Goal: Task Accomplishment & Management: Complete application form

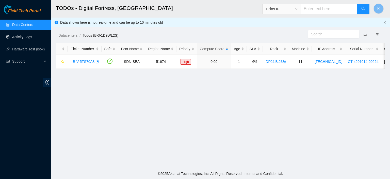
scroll to position [138, 0]
click at [15, 36] on link "Activity Logs" at bounding box center [22, 37] width 20 height 4
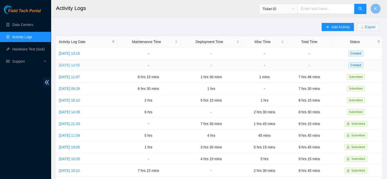
click at [74, 67] on link "Thu, 14 Aug 2025 14:55" at bounding box center [69, 65] width 21 height 4
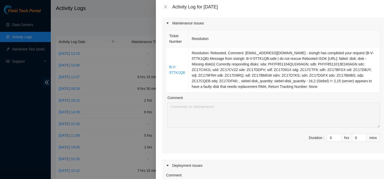
scroll to position [42, 0]
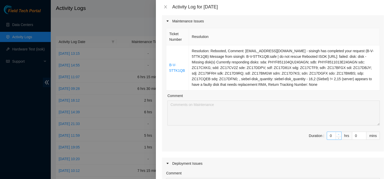
type input "1"
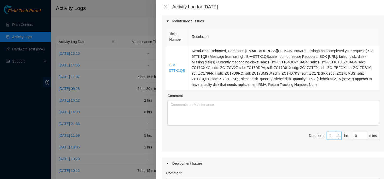
click at [336, 133] on span "Increase Value" at bounding box center [339, 134] width 6 height 5
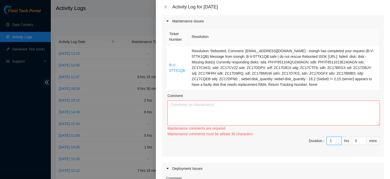
type input "2"
click at [336, 138] on span "Increase Value" at bounding box center [339, 139] width 6 height 5
click at [292, 114] on textarea "Comment" at bounding box center [274, 112] width 213 height 25
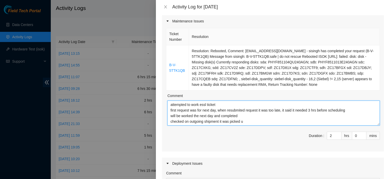
scroll to position [0, 0]
type textarea "attempted to work essl ticket first request was for next day, when resubmited r…"
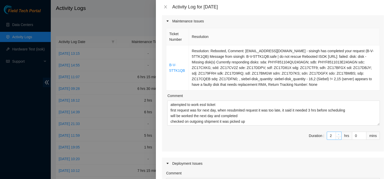
click at [338, 133] on icon "up" at bounding box center [339, 134] width 2 height 2
type input "3"
click at [338, 133] on icon "up" at bounding box center [339, 134] width 2 height 2
type input "4"
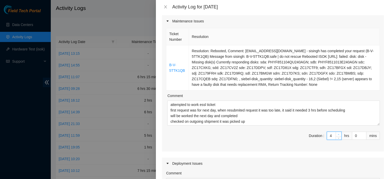
type input "4"
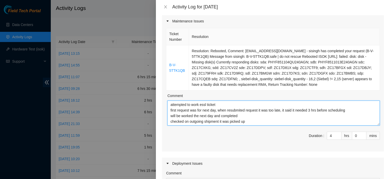
click at [303, 123] on textarea "attempted to work essl ticket first request was for next day, when resubmited r…" at bounding box center [274, 112] width 213 height 25
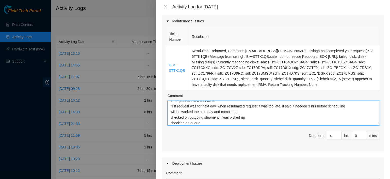
scroll to position [10, 0]
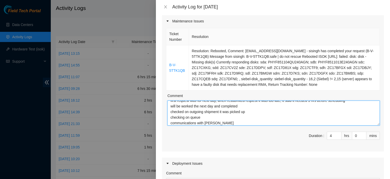
type textarea "attempted to work essl ticket first request was for next day, when resubmited r…"
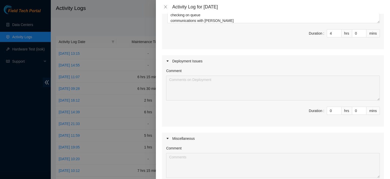
scroll to position [165, 0]
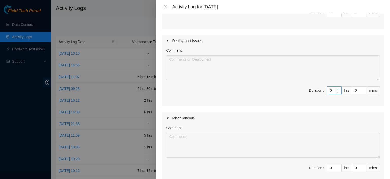
click at [338, 89] on icon "up" at bounding box center [339, 89] width 2 height 2
type input "1"
type input "5"
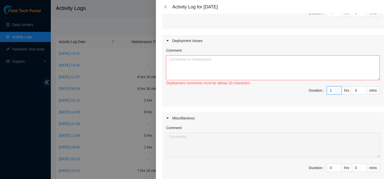
type input "2"
type input "6"
click at [338, 89] on icon "up" at bounding box center [339, 89] width 2 height 2
type input "3"
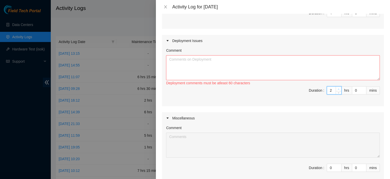
type input "7"
click at [329, 74] on textarea "Comment" at bounding box center [273, 67] width 214 height 25
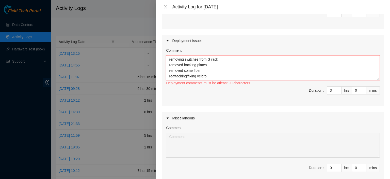
click at [211, 58] on textarea "removing switches from G rack removed backing plates removed some fiber reattac…" at bounding box center [273, 67] width 214 height 25
click at [229, 59] on textarea "removing switches from G ESSL rack removed backing plates removed some fiber re…" at bounding box center [273, 67] width 214 height 25
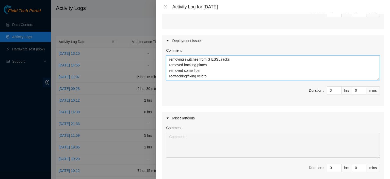
click at [221, 76] on textarea "removing switches from G ESSL racks removed backing plates removed some fiber r…" at bounding box center [273, 67] width 214 height 25
type textarea "removing switches from G ESSL racks removed backing plates removed some fiber r…"
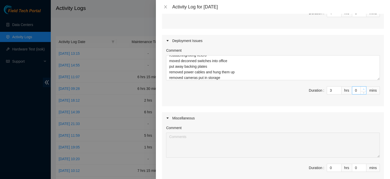
type input "1"
click at [362, 87] on span "up" at bounding box center [363, 88] width 3 height 3
type input "2"
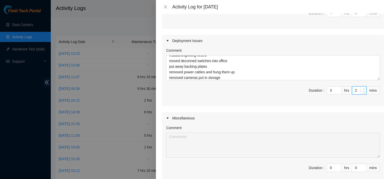
click at [362, 87] on span "up" at bounding box center [363, 88] width 3 height 3
type input "3"
click at [362, 87] on span "up" at bounding box center [363, 88] width 3 height 3
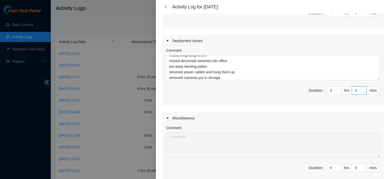
type input "4"
click at [362, 87] on span "up" at bounding box center [363, 88] width 3 height 3
type input "5"
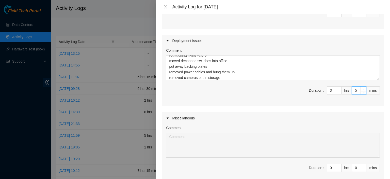
type input "6"
click at [362, 87] on span "up" at bounding box center [363, 88] width 3 height 3
type input "7"
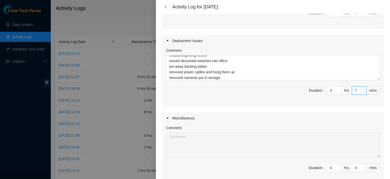
click at [362, 87] on span "up" at bounding box center [363, 88] width 3 height 3
type input "8"
click at [362, 87] on span "up" at bounding box center [363, 88] width 3 height 3
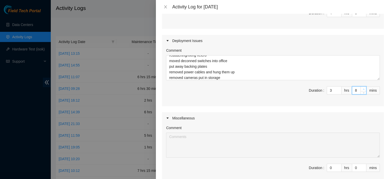
type input "9"
click at [362, 87] on span "up" at bounding box center [363, 88] width 3 height 3
type input "10"
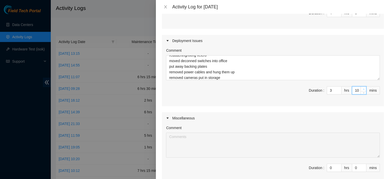
click at [362, 87] on span "up" at bounding box center [363, 88] width 3 height 3
type input "11"
click at [362, 87] on span "up" at bounding box center [363, 88] width 3 height 3
type input "12"
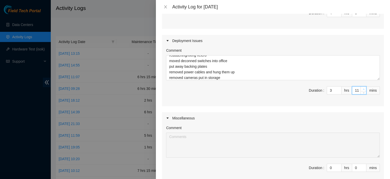
type input "12"
click at [362, 87] on span "up" at bounding box center [363, 88] width 3 height 3
type input "13"
click at [362, 87] on span "up" at bounding box center [363, 88] width 3 height 3
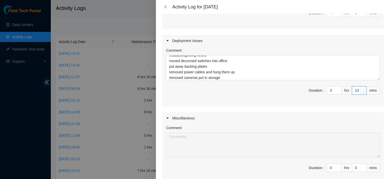
type input "14"
click at [362, 87] on span "up" at bounding box center [363, 88] width 3 height 3
type input "15"
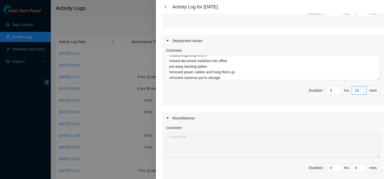
click at [362, 87] on span "up" at bounding box center [363, 88] width 3 height 3
type input "16"
click at [362, 87] on span "up" at bounding box center [363, 88] width 3 height 3
type input "17"
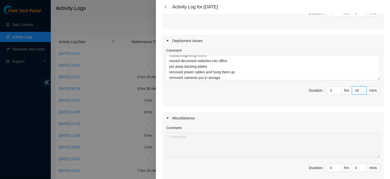
type input "17"
click at [362, 87] on span "up" at bounding box center [363, 88] width 3 height 3
type input "18"
click at [362, 87] on span "up" at bounding box center [363, 88] width 3 height 3
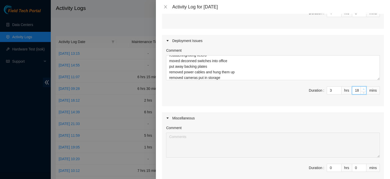
type input "19"
click at [362, 87] on span "up" at bounding box center [363, 88] width 3 height 3
type input "20"
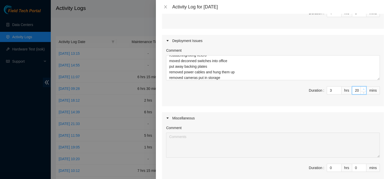
click at [362, 87] on span "up" at bounding box center [363, 88] width 3 height 3
type input "21"
click at [362, 87] on span "up" at bounding box center [363, 88] width 3 height 3
type input "22"
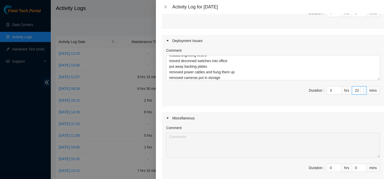
type input "22"
click at [362, 87] on span "up" at bounding box center [363, 88] width 3 height 3
type input "23"
click at [362, 87] on span "up" at bounding box center [363, 88] width 3 height 3
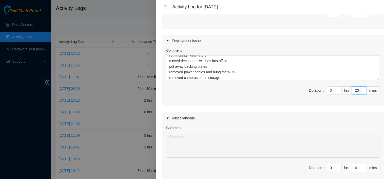
type input "24"
click at [362, 87] on span "up" at bounding box center [363, 88] width 3 height 3
type input "25"
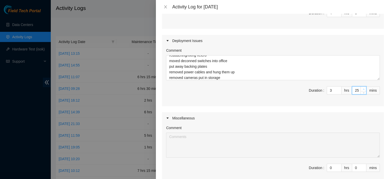
type input "26"
click at [362, 87] on span "up" at bounding box center [363, 88] width 3 height 3
type input "27"
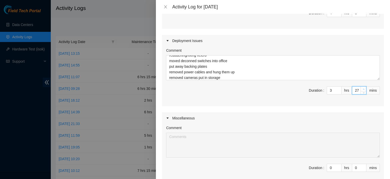
click at [362, 87] on span "up" at bounding box center [363, 88] width 3 height 3
type input "28"
click at [362, 87] on span "up" at bounding box center [363, 88] width 3 height 3
type input "29"
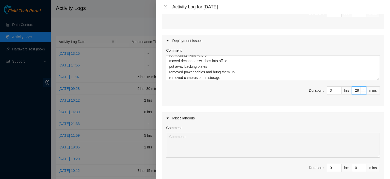
type input "29"
click at [362, 87] on span "up" at bounding box center [363, 88] width 3 height 3
type input "30"
click at [362, 87] on span "up" at bounding box center [363, 88] width 3 height 3
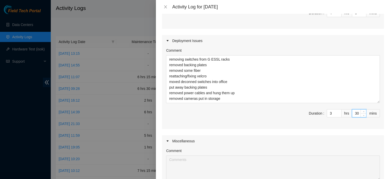
scroll to position [0, 0]
drag, startPoint x: 375, startPoint y: 78, endPoint x: 376, endPoint y: 108, distance: 30.3
click at [376, 108] on div "Comment removing switches from G ESSL racks removed backing plates removed some…" at bounding box center [273, 91] width 222 height 89
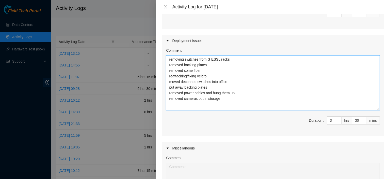
click at [306, 102] on textarea "removing switches from G ESSL racks removed backing plates removed some fiber r…" at bounding box center [273, 82] width 214 height 55
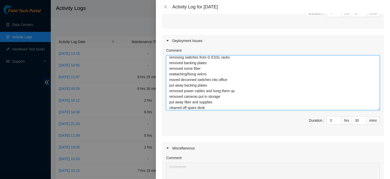
type textarea "removing switches from G ESSL racks removed backing plates removed some fiber r…"
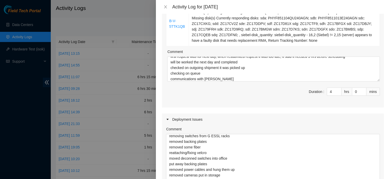
scroll to position [84, 0]
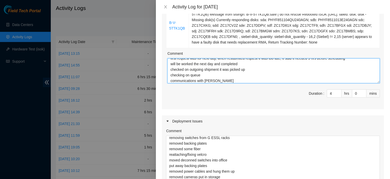
click at [245, 80] on textarea "attempted to work essl ticket first request was for next day, when resubmited r…" at bounding box center [274, 70] width 213 height 25
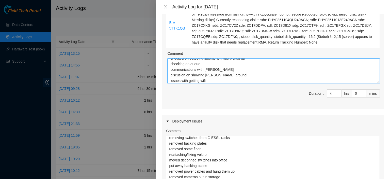
scroll to position [26, 0]
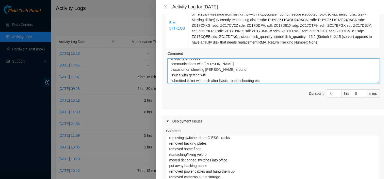
type textarea "attempted to work essl ticket first request was for next day, when resubmited r…"
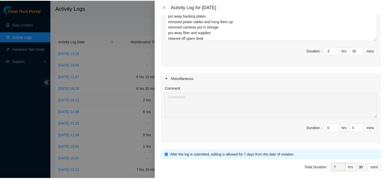
scroll to position [253, 0]
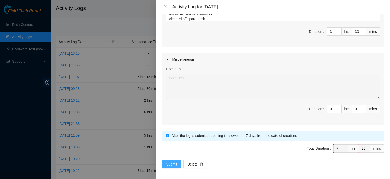
click at [170, 160] on button "Submit" at bounding box center [171, 164] width 19 height 8
